Goal: Find specific page/section: Find specific page/section

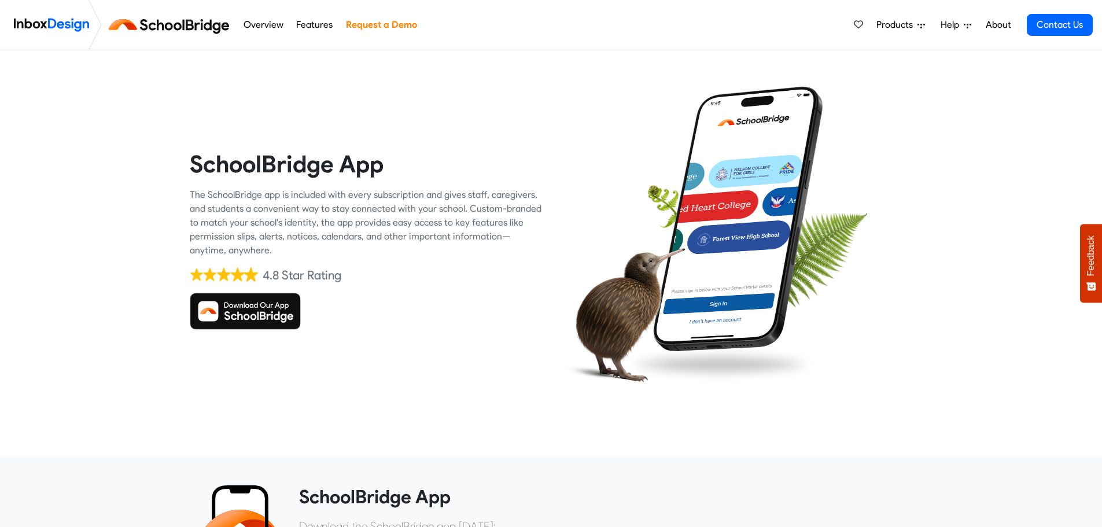
scroll to position [11, 0]
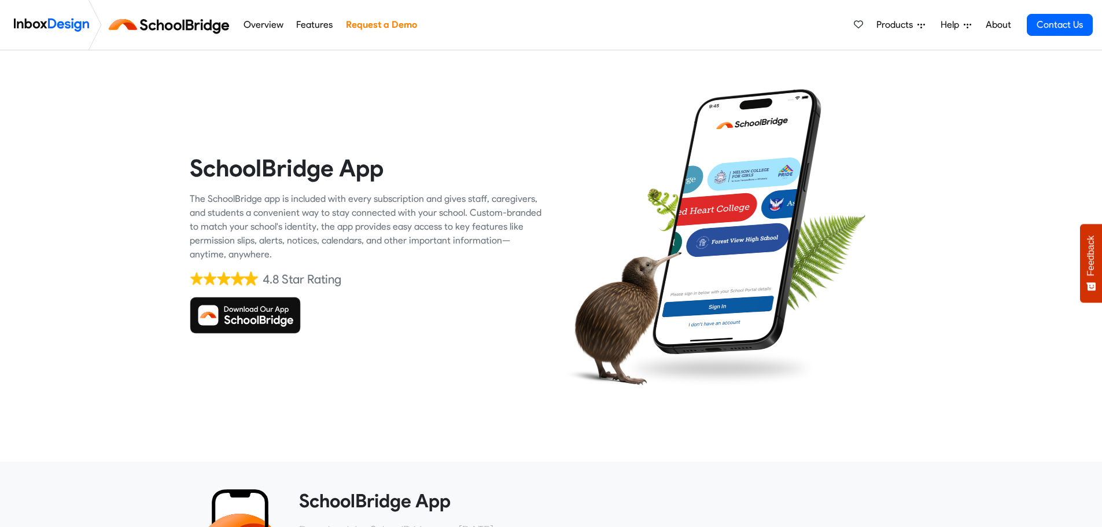
click at [268, 313] on img at bounding box center [245, 315] width 111 height 37
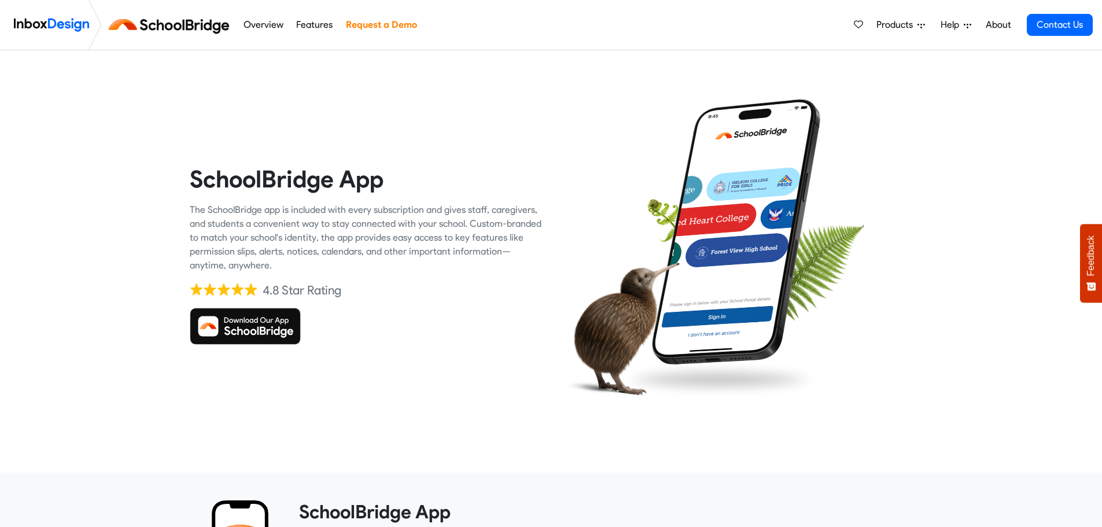
click at [268, 313] on img at bounding box center [245, 326] width 111 height 37
click at [175, 26] on img at bounding box center [171, 25] width 130 height 28
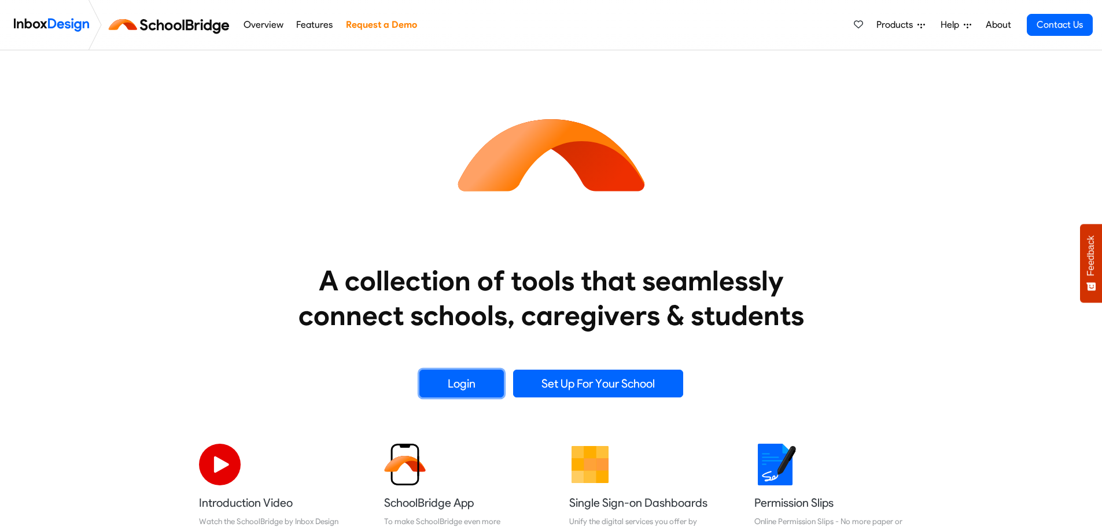
click at [476, 383] on link "Login" at bounding box center [461, 384] width 84 height 28
